Goal: Navigation & Orientation: Understand site structure

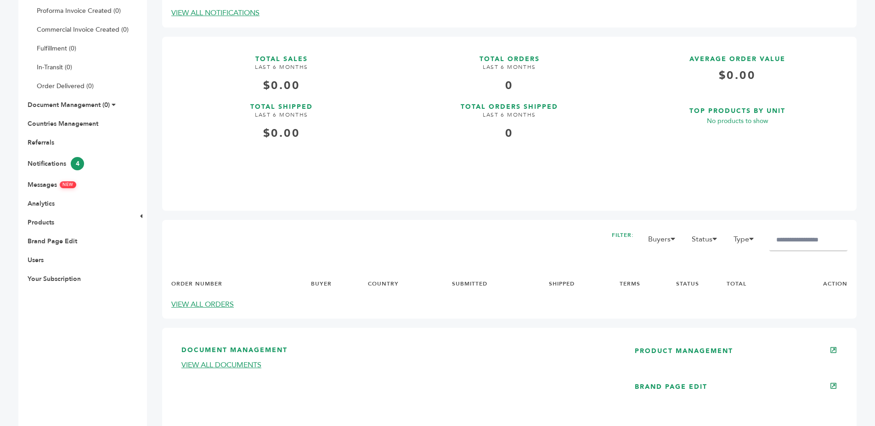
scroll to position [266, 0]
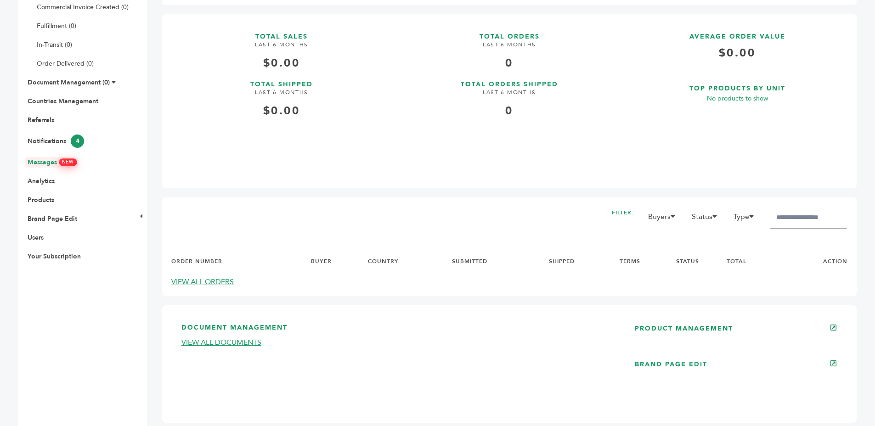
drag, startPoint x: 48, startPoint y: 158, endPoint x: 153, endPoint y: 160, distance: 105.2
click at [48, 158] on link "Messages NEW" at bounding box center [52, 162] width 49 height 9
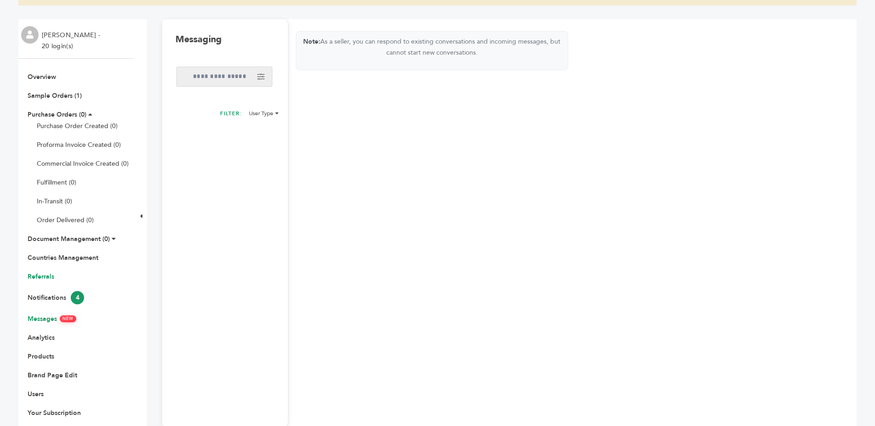
scroll to position [109, 0]
click at [43, 254] on link "Countries Management" at bounding box center [63, 257] width 71 height 9
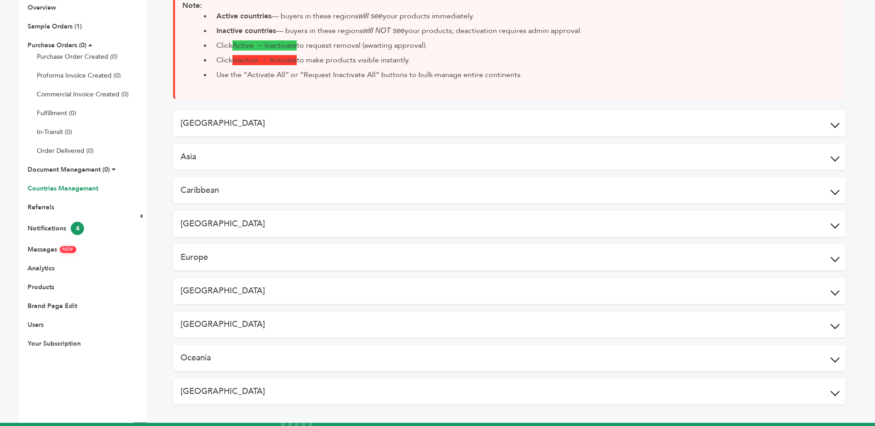
scroll to position [182, 0]
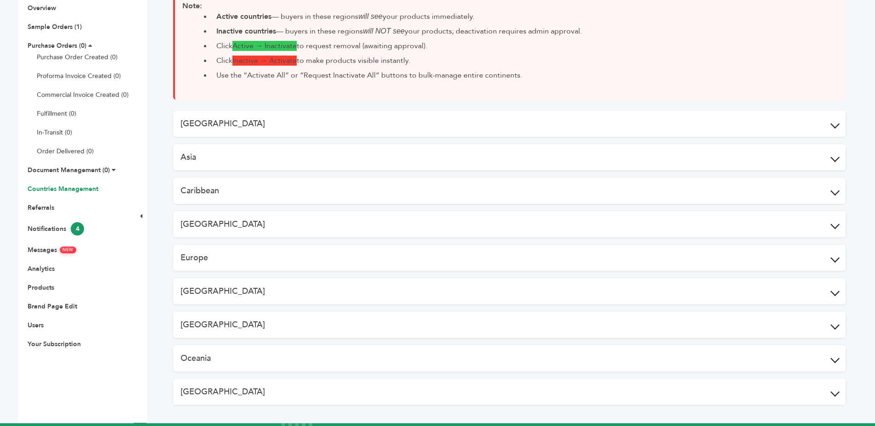
click at [315, 121] on button "Africa" at bounding box center [509, 124] width 672 height 26
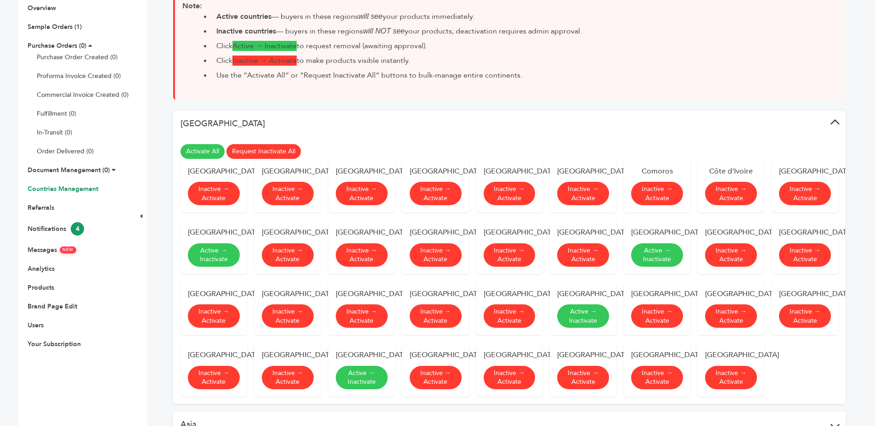
click at [387, 124] on button "Africa" at bounding box center [509, 124] width 672 height 26
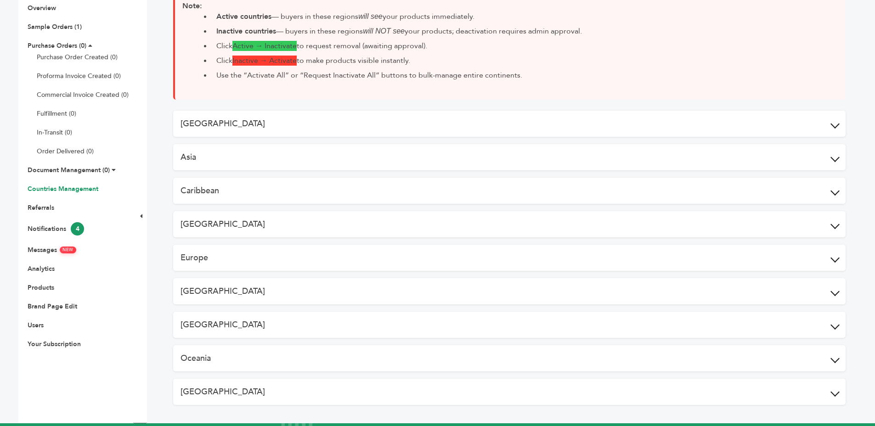
click at [363, 158] on button "Asia" at bounding box center [509, 157] width 672 height 26
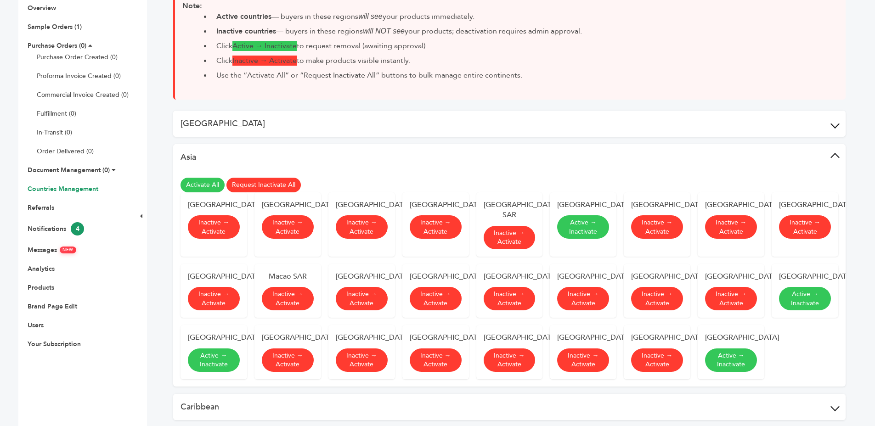
click at [421, 159] on button "Asia" at bounding box center [509, 157] width 672 height 26
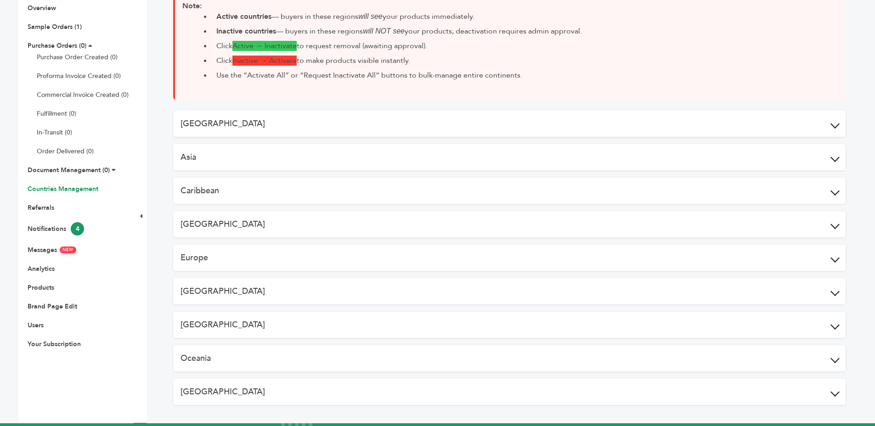
click at [377, 188] on button "Caribbean" at bounding box center [509, 191] width 672 height 26
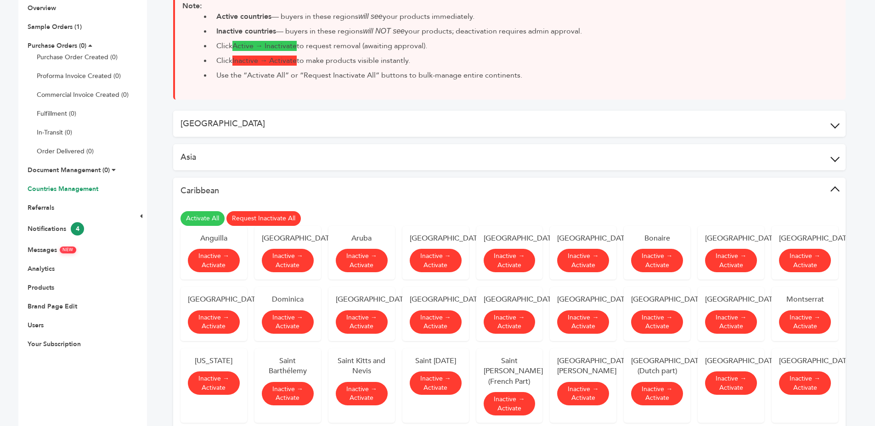
click at [388, 189] on button "Caribbean" at bounding box center [509, 191] width 672 height 26
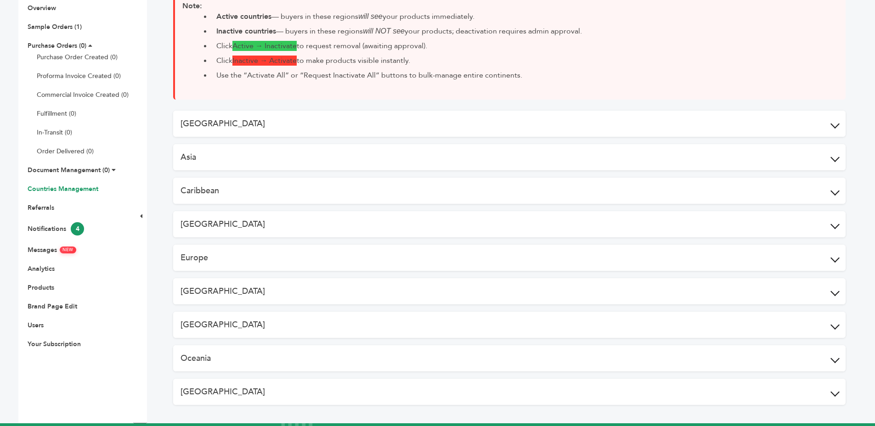
click at [363, 219] on button "Central America" at bounding box center [509, 224] width 672 height 26
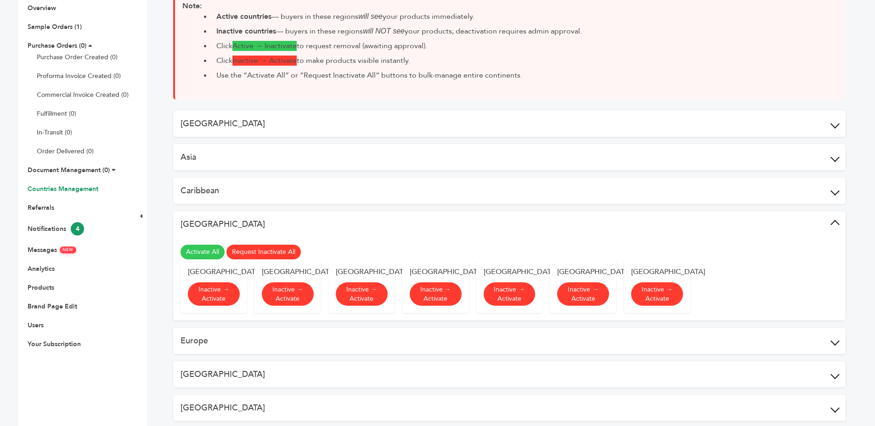
click at [378, 224] on button "Central America" at bounding box center [509, 224] width 672 height 26
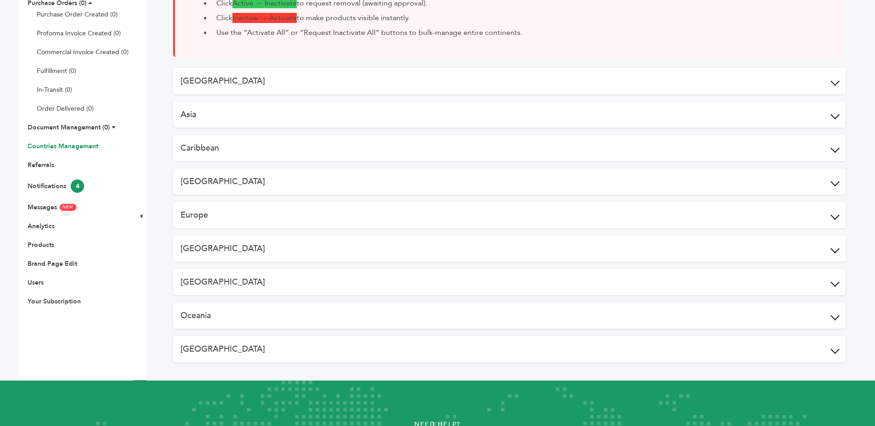
scroll to position [231, 0]
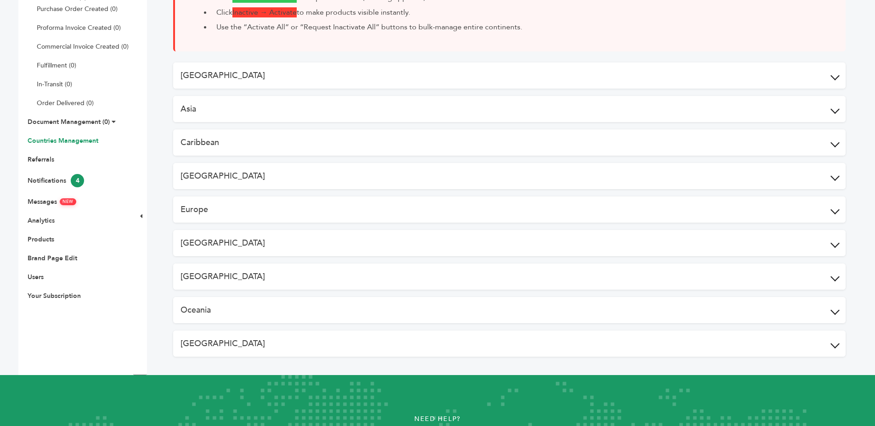
click at [375, 213] on button "Europe" at bounding box center [509, 210] width 672 height 26
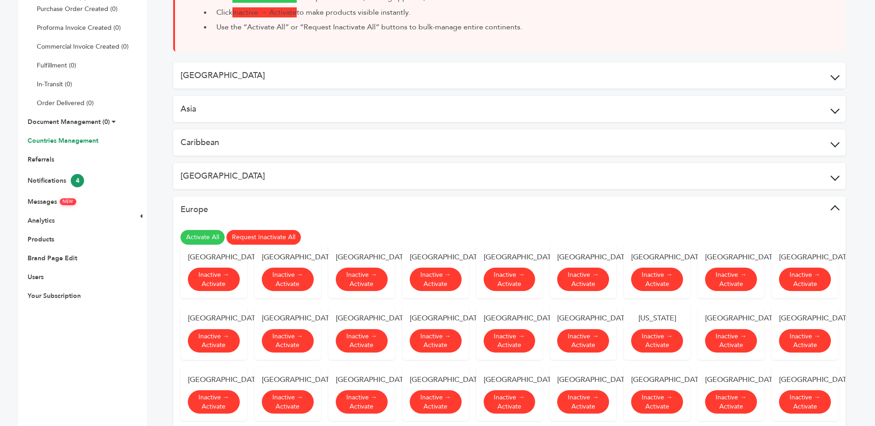
click at [375, 213] on button "Europe" at bounding box center [509, 210] width 672 height 26
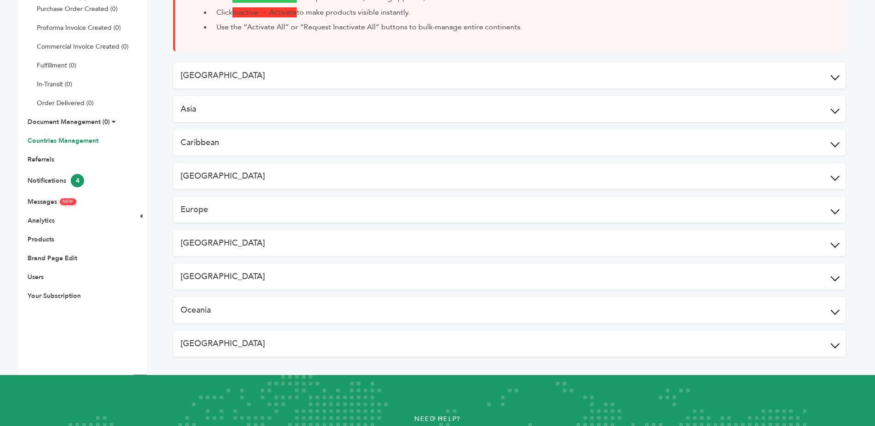
click at [371, 224] on div "Africa Activate All Request Inactivate All Algeria Inactive → Activate Angola I…" at bounding box center [509, 209] width 672 height 294
click at [362, 235] on button "Middle East" at bounding box center [509, 243] width 672 height 26
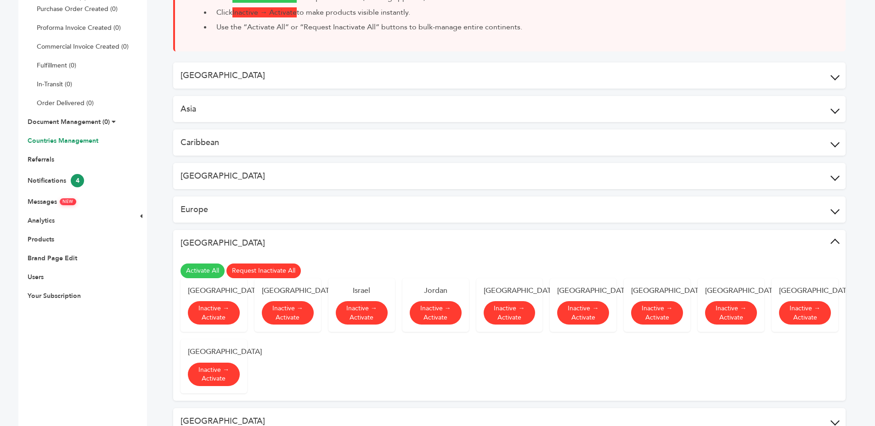
click at [360, 239] on button "Middle East" at bounding box center [509, 243] width 672 height 26
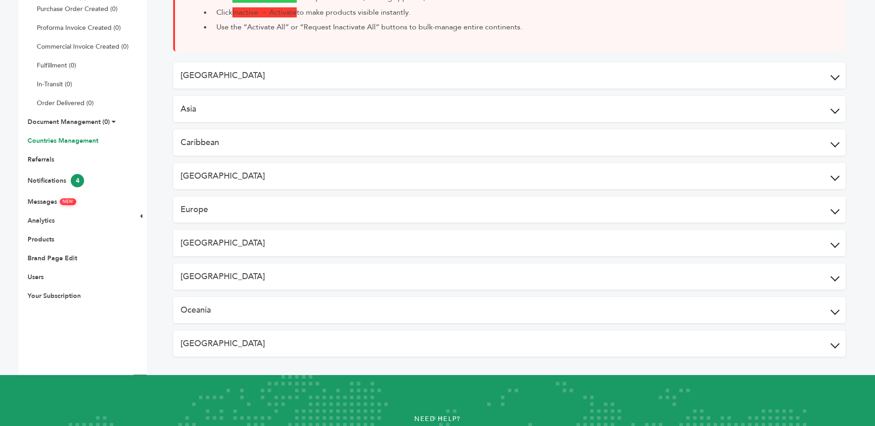
click at [295, 282] on button "North America" at bounding box center [509, 277] width 672 height 26
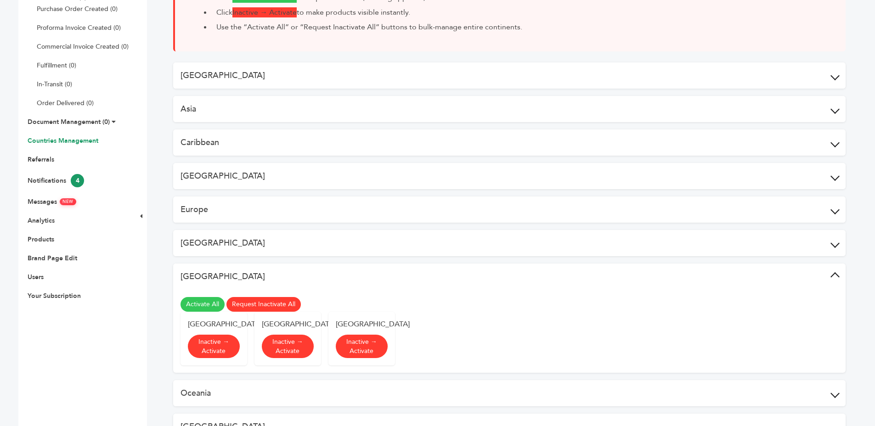
click at [295, 282] on button "North America" at bounding box center [509, 277] width 672 height 26
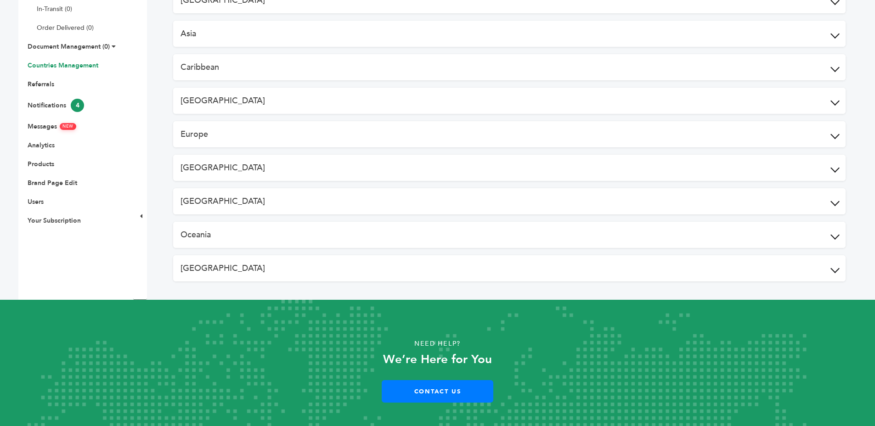
scroll to position [320, 0]
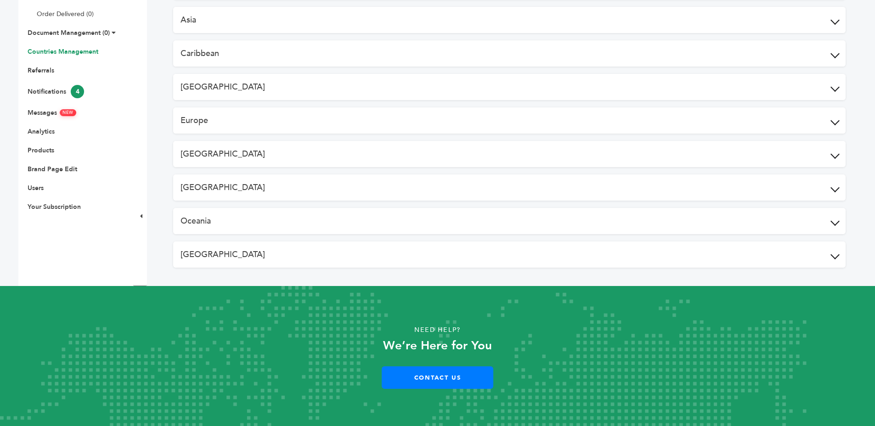
click at [332, 230] on button "Oceania" at bounding box center [509, 221] width 672 height 26
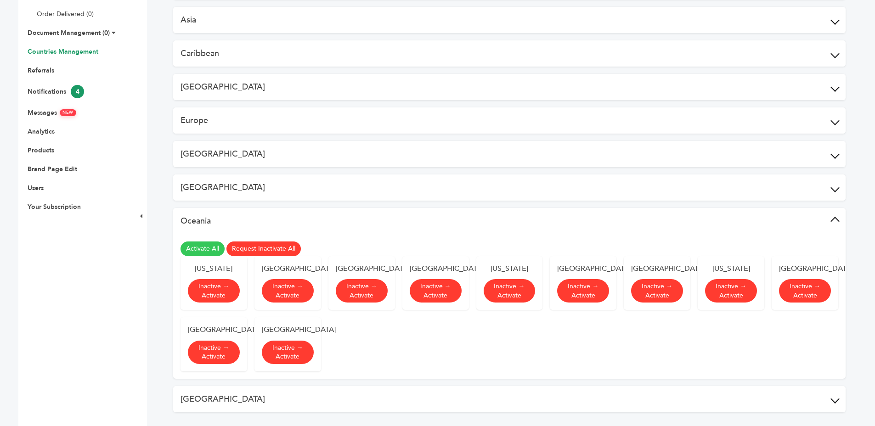
click at [332, 230] on button "Oceania" at bounding box center [509, 221] width 672 height 26
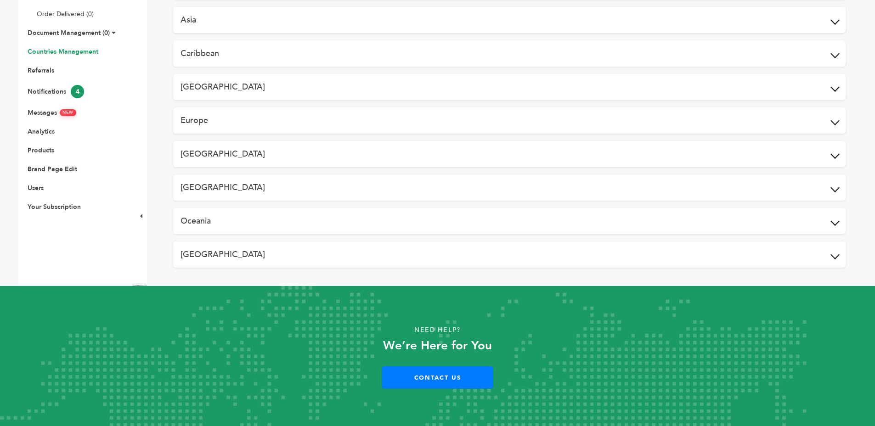
click at [324, 244] on button "South America" at bounding box center [509, 255] width 672 height 26
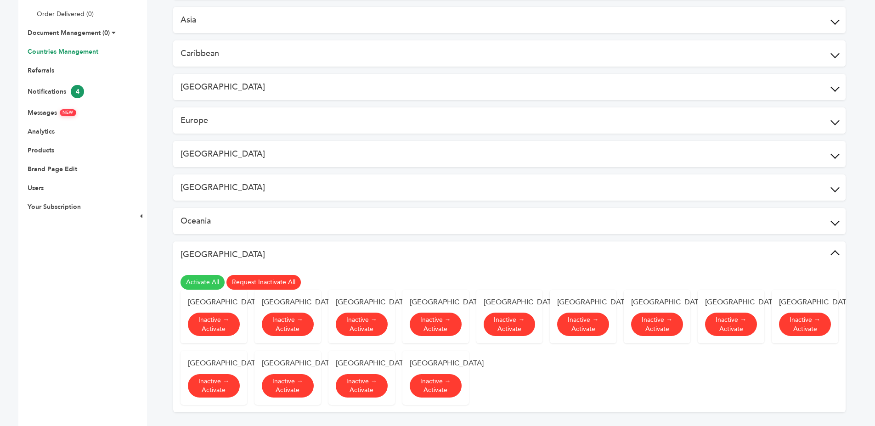
click at [324, 249] on button "South America" at bounding box center [509, 255] width 672 height 26
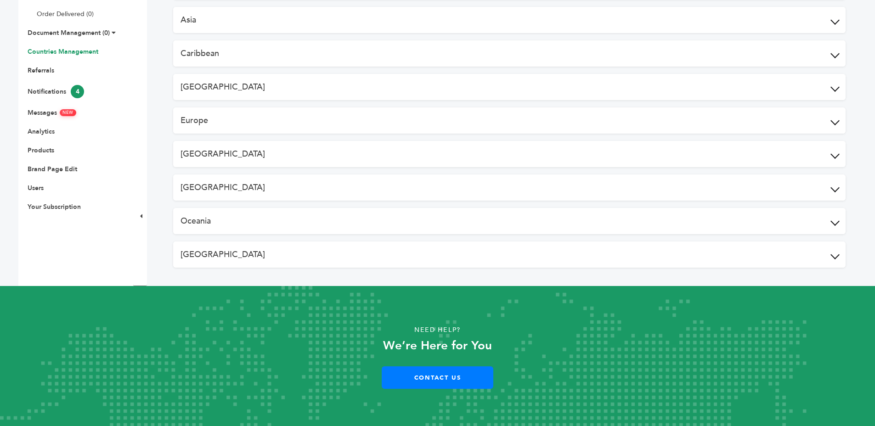
click at [325, 249] on button "South America" at bounding box center [509, 255] width 672 height 26
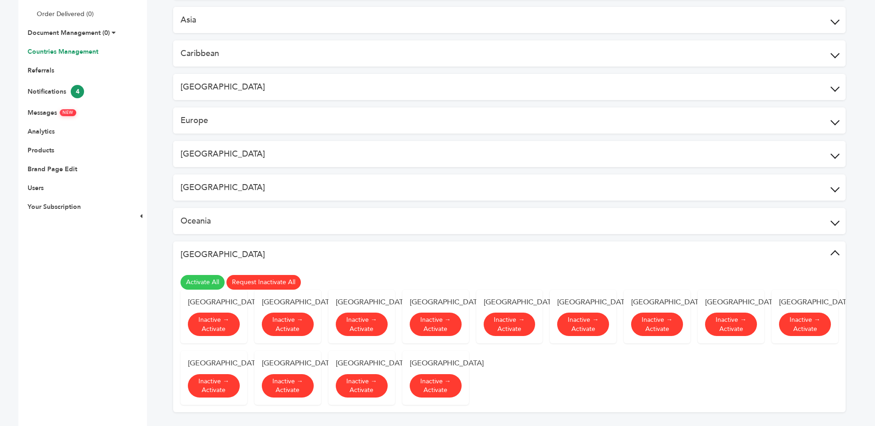
click at [325, 249] on button "South America" at bounding box center [509, 255] width 672 height 26
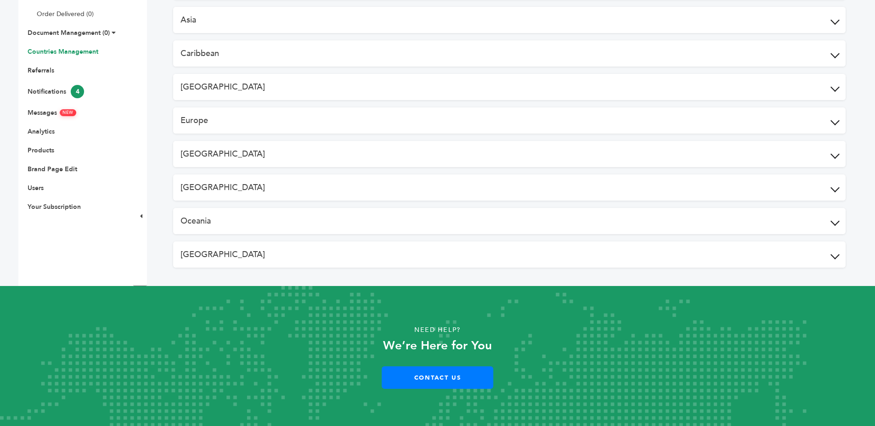
click at [322, 225] on button "Oceania" at bounding box center [509, 221] width 672 height 26
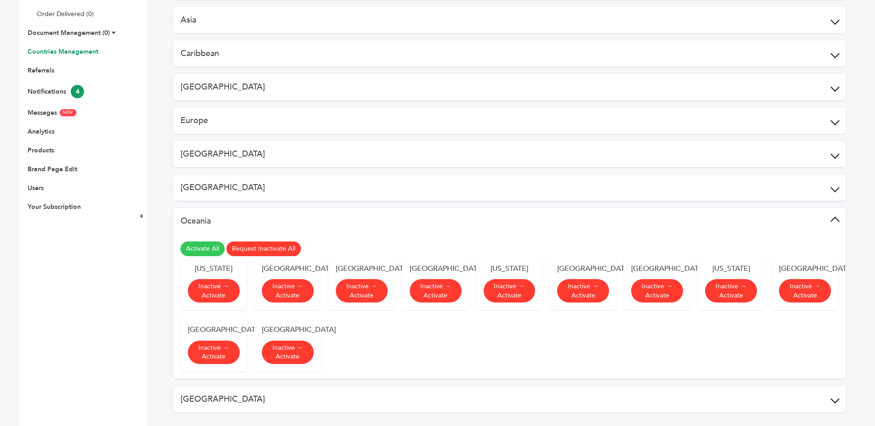
click at [322, 225] on button "Oceania" at bounding box center [509, 221] width 672 height 26
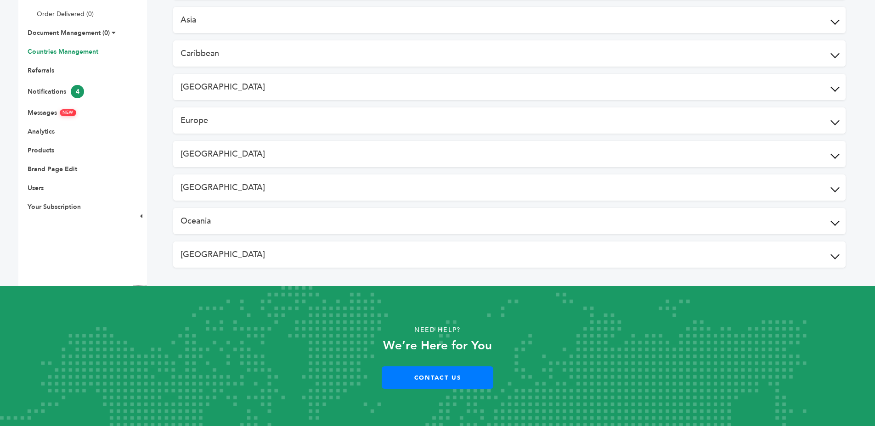
click at [320, 191] on button "North America" at bounding box center [509, 188] width 672 height 26
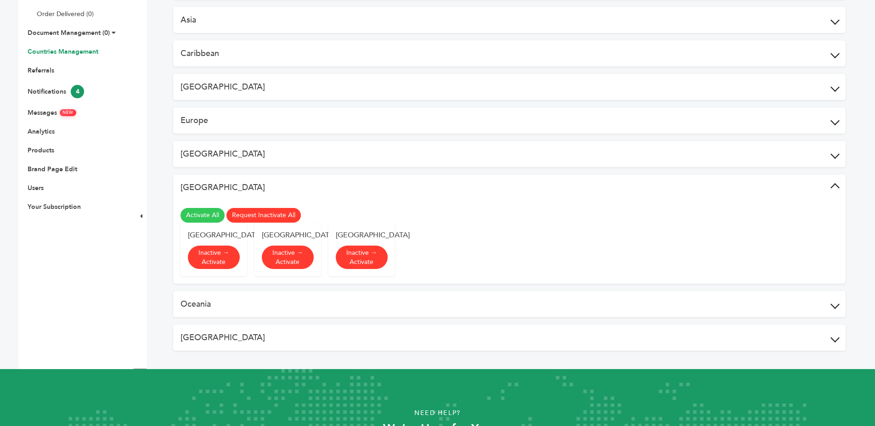
click at [320, 191] on button "North America" at bounding box center [509, 188] width 672 height 26
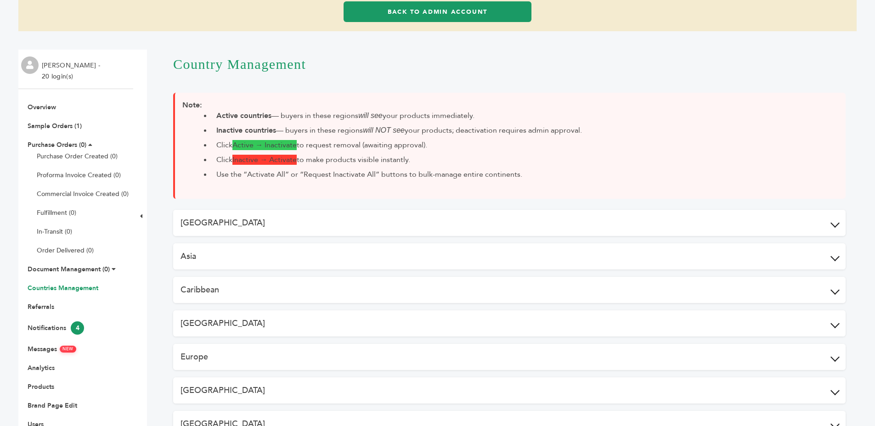
scroll to position [0, 0]
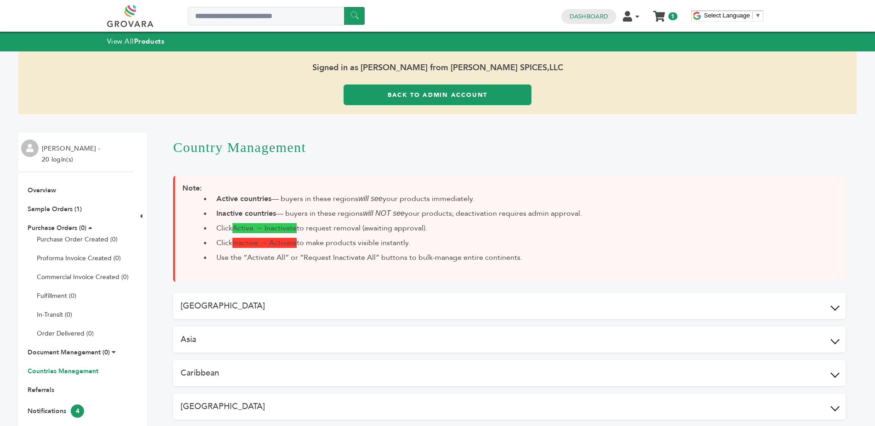
click at [437, 86] on link "Back to Admin Account" at bounding box center [438, 95] width 188 height 21
